Goal: Find specific page/section: Find specific page/section

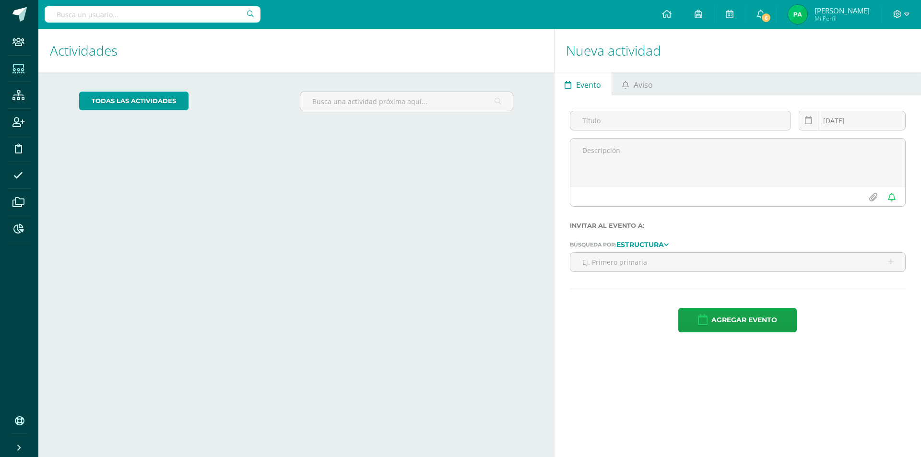
click at [18, 76] on span at bounding box center [19, 69] width 22 height 22
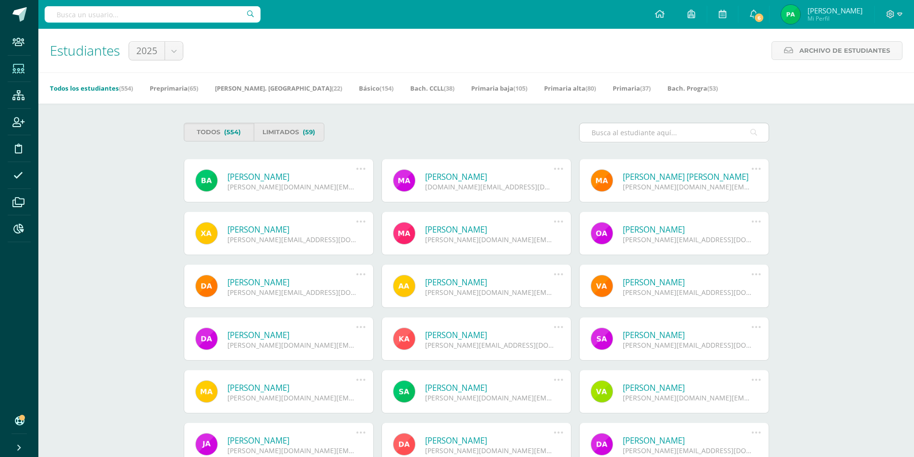
click at [647, 137] on input "text" at bounding box center [674, 132] width 189 height 19
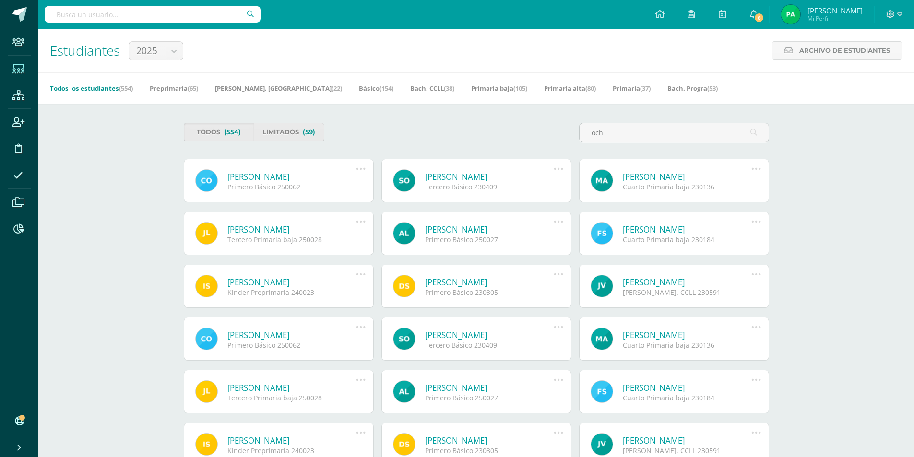
type input "och"
